Goal: Information Seeking & Learning: Learn about a topic

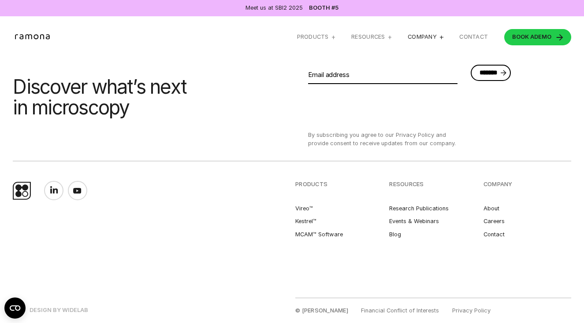
click at [434, 37] on div "Company" at bounding box center [422, 36] width 29 height 7
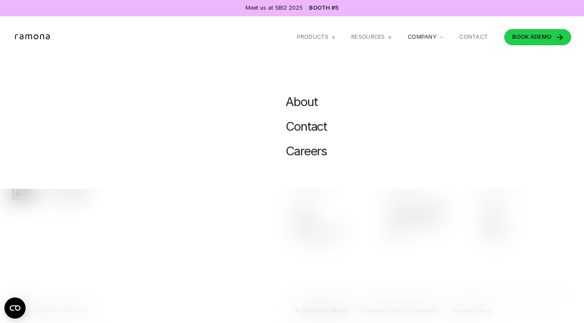
click at [303, 150] on link "Careers" at bounding box center [306, 151] width 41 height 15
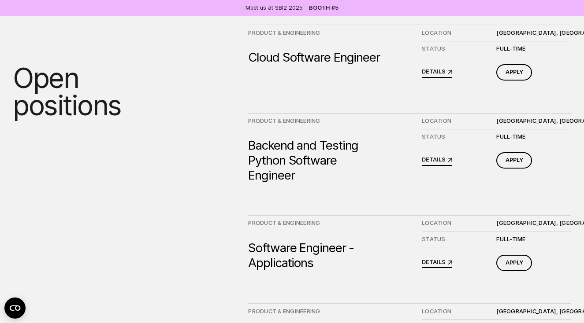
scroll to position [642, 0]
click at [287, 174] on div "Backend and Testing Python Software Engineer" at bounding box center [315, 159] width 134 height 45
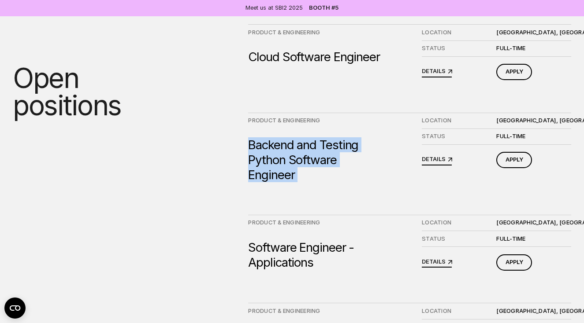
click at [287, 174] on div "Backend and Testing Python Software Engineer" at bounding box center [315, 159] width 134 height 45
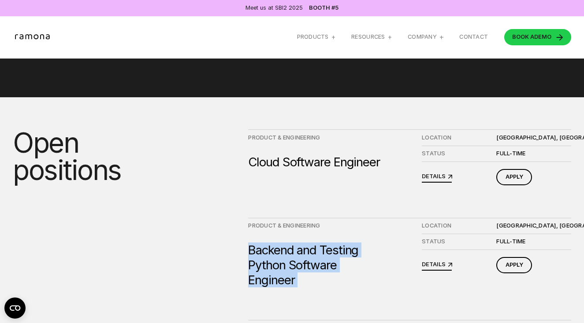
scroll to position [536, 0]
click at [426, 180] on span "DETAILS" at bounding box center [434, 176] width 24 height 7
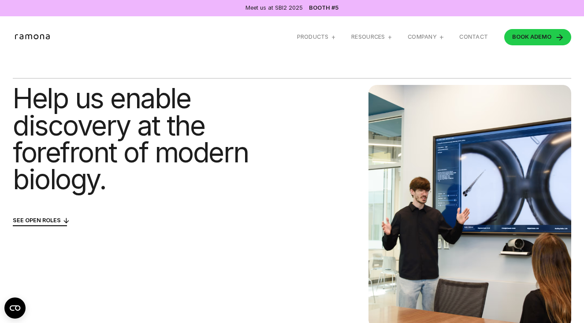
scroll to position [72, 0]
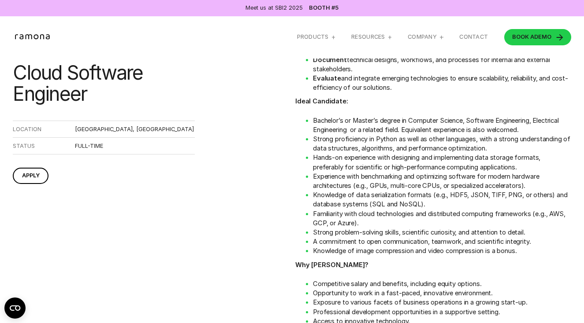
scroll to position [247, 0]
click at [421, 190] on li "Experience with benchmarking and optimizing software for modern hardware archit…" at bounding box center [442, 181] width 258 height 19
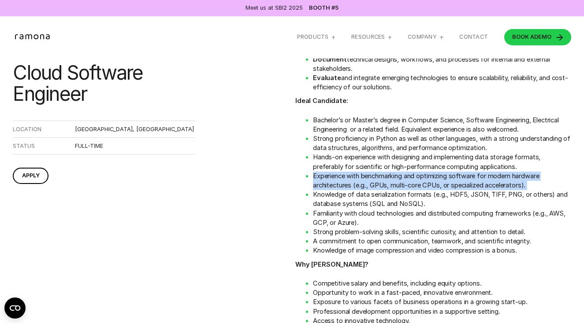
click at [421, 190] on li "Experience with benchmarking and optimizing software for modern hardware archit…" at bounding box center [442, 181] width 258 height 19
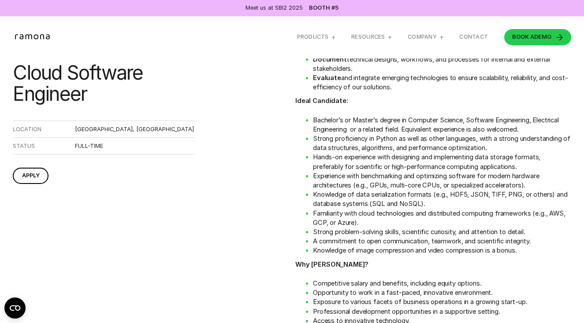
click at [416, 201] on li "Knowledge of data serialization formats (e.g., HDF5, JSON, TIFF, PNG, or others…" at bounding box center [442, 199] width 258 height 19
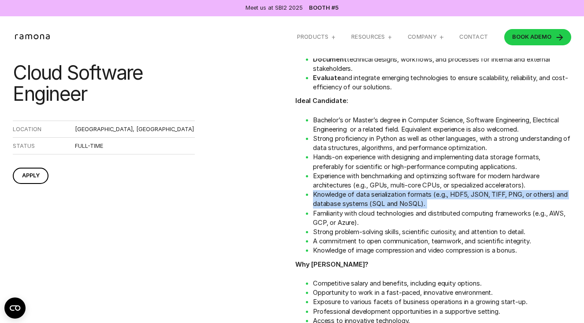
click at [416, 201] on li "Knowledge of data serialization formats (e.g., HDF5, JSON, TIFF, PNG, or others…" at bounding box center [442, 199] width 258 height 19
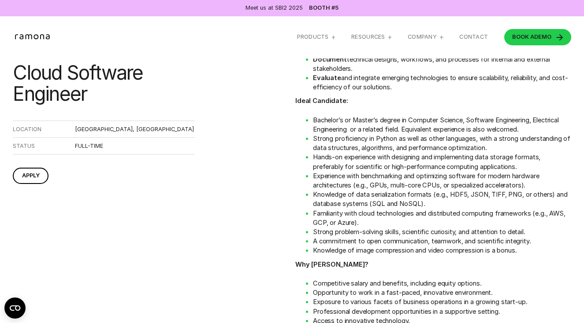
click at [402, 167] on li "Hands-on experience with designing and implementing data storage formats, prefe…" at bounding box center [442, 162] width 258 height 19
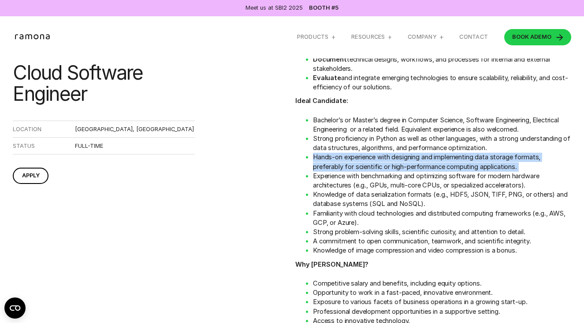
click at [402, 167] on li "Hands-on experience with designing and implementing data storage formats, prefe…" at bounding box center [442, 162] width 258 height 19
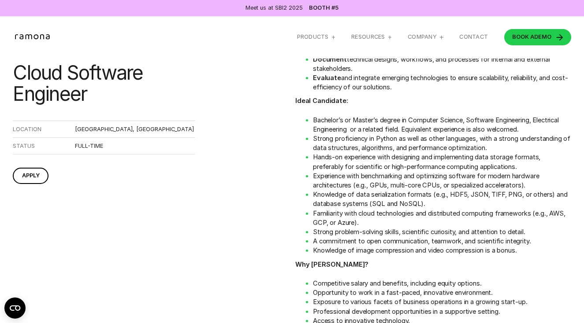
click at [391, 208] on li "Knowledge of data serialization formats (e.g., HDF5, JSON, TIFF, PNG, or others…" at bounding box center [442, 199] width 258 height 19
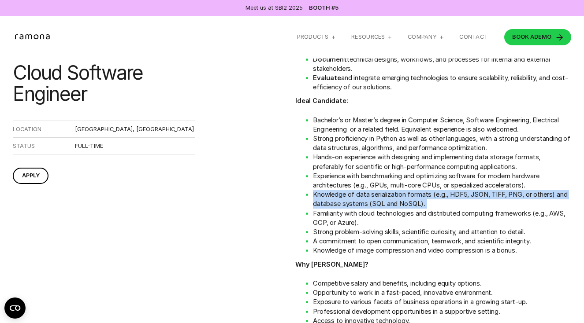
click at [391, 208] on li "Knowledge of data serialization formats (e.g., HDF5, JSON, TIFF, PNG, or others…" at bounding box center [442, 199] width 258 height 19
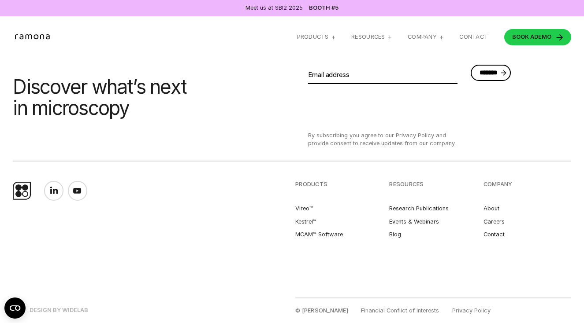
scroll to position [1508, 0]
